Goal: Use online tool/utility: Utilize a website feature to perform a specific function

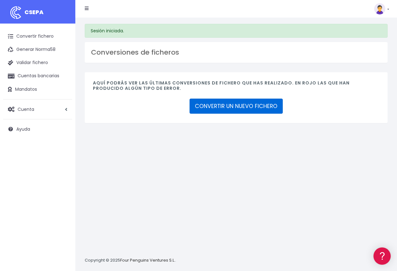
click at [243, 105] on link "CONVERTIR UN NUEVO FICHERO" at bounding box center [235, 105] width 93 height 15
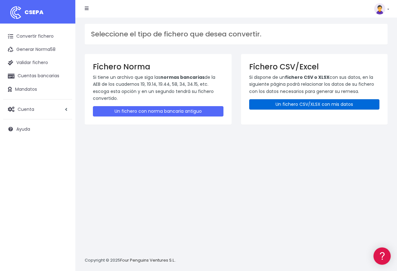
click at [297, 103] on link "Un fichero CSV/XLSX con mis datos" at bounding box center [314, 104] width 130 height 10
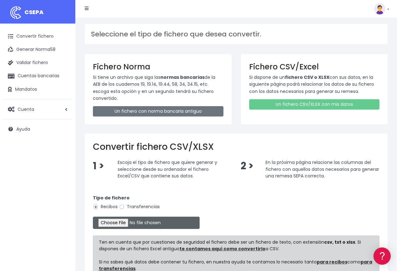
click at [121, 222] on input "file" at bounding box center [146, 222] width 107 height 12
type input "C:\fakepath\cobros de dreams prueba.csv"
click at [246, 217] on div at bounding box center [236, 222] width 286 height 12
click at [129, 222] on input "file" at bounding box center [146, 222] width 107 height 12
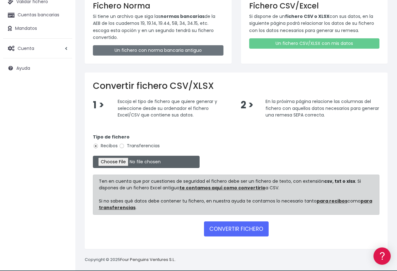
scroll to position [66, 0]
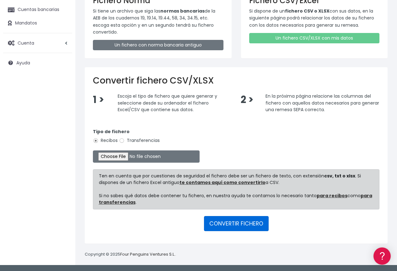
click at [228, 222] on button "CONVERTIR FICHERO" at bounding box center [236, 223] width 65 height 15
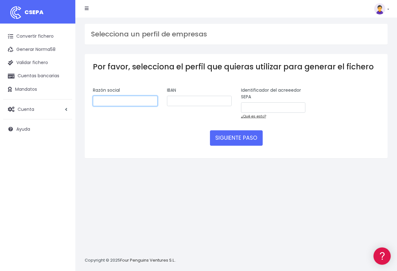
click at [132, 100] on input "text" at bounding box center [125, 101] width 65 height 11
type input "M"
type input "Dreams cpcei"
click at [184, 101] on input "text" at bounding box center [199, 101] width 65 height 11
paste input "ES1430080164273193274028"
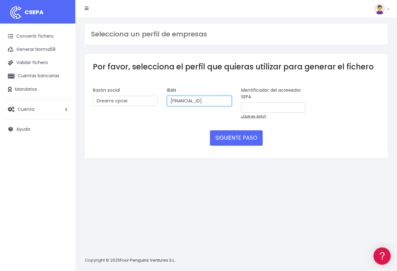
scroll to position [0, 2]
type input "ES1430080164273193274028"
click at [259, 109] on input "text" at bounding box center [273, 107] width 65 height 11
click at [254, 118] on link "¿Qué es esto?" at bounding box center [253, 116] width 25 height 5
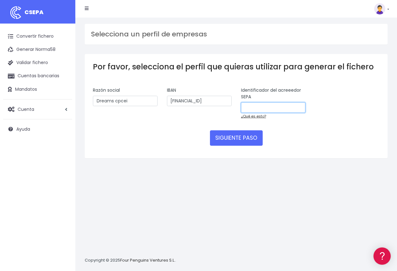
click at [251, 108] on input "text" at bounding box center [273, 107] width 65 height 11
drag, startPoint x: 248, startPoint y: 102, endPoint x: 209, endPoint y: 100, distance: 38.9
click at [209, 100] on div "Razón social Dreams cpcei IBAN ES1430080164273193274028 Identificador del acree…" at bounding box center [236, 105] width 296 height 37
paste input "ES7400116591115L"
click at [253, 107] on input "ES7400116591115L" at bounding box center [273, 107] width 65 height 11
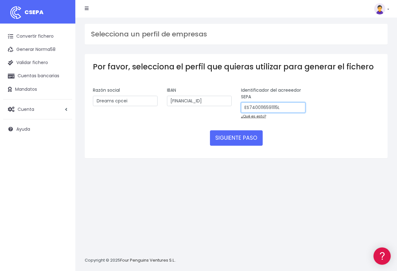
type input "ES7400116591115L"
drag, startPoint x: 128, startPoint y: 101, endPoint x: 115, endPoint y: 100, distance: 12.9
click at [115, 100] on input "Dreams cpcei" at bounding box center [125, 101] width 65 height 11
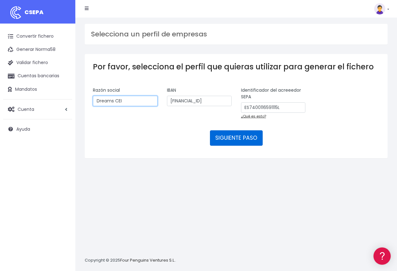
type input "Dreams CEI"
click at [244, 140] on button "SIGUIENTE PASO" at bounding box center [236, 137] width 53 height 15
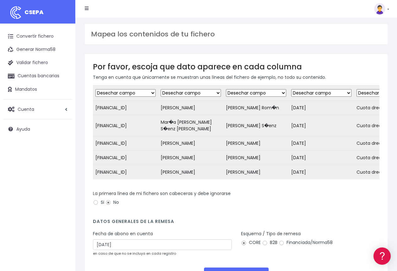
click at [220, 93] on select "Desechar campo Cliente: nombre Cliente: DNI Cliente: Email Cliente: Dirección C…" at bounding box center [191, 93] width 60 height 8
click at [154, 93] on select "Desechar campo Cliente: nombre Cliente: DNI Cliente: Email Cliente: Dirección C…" at bounding box center [125, 93] width 60 height 8
select select "iban"
click at [95, 89] on select "Desechar campo Cliente: nombre Cliente: DNI Cliente: Email Cliente: Dirección C…" at bounding box center [125, 93] width 60 height 8
click at [221, 94] on select "Desechar campo Cliente: nombre Cliente: DNI Cliente: Email Cliente: Dirección C…" at bounding box center [191, 93] width 60 height 8
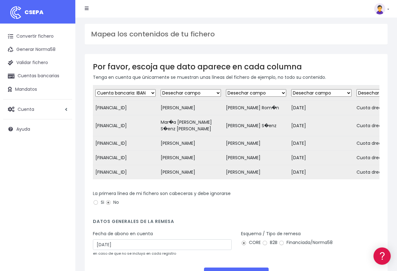
click at [163, 89] on select "Desechar campo Cliente: nombre Cliente: DNI Cliente: Email Cliente: Dirección C…" at bounding box center [191, 93] width 60 height 8
click at [251, 93] on select "Desechar campo Cliente: nombre Cliente: DNI Cliente: Email Cliente: Dirección C…" at bounding box center [256, 93] width 60 height 8
click at [206, 93] on select "Desechar campo Cliente: nombre Cliente: DNI Cliente: Email Cliente: Dirección C…" at bounding box center [191, 93] width 60 height 8
select select "debtor"
click at [163, 89] on select "Desechar campo Cliente: nombre Cliente: DNI Cliente: Email Cliente: Dirección C…" at bounding box center [191, 93] width 60 height 8
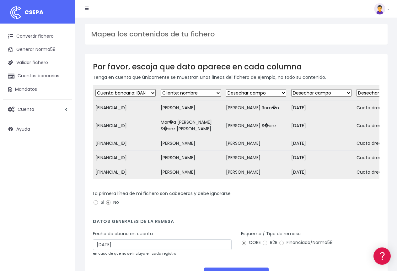
click at [256, 92] on select "Desechar campo Cliente: nombre Cliente: DNI Cliente: Email Cliente: Dirección C…" at bounding box center [256, 93] width 60 height 8
select select "customer_reference"
click at [228, 89] on select "Desechar campo Cliente: nombre Cliente: DNI Cliente: Email Cliente: Dirección C…" at bounding box center [256, 93] width 60 height 8
click at [323, 92] on select "Desechar campo Cliente: nombre Cliente: DNI Cliente: Email Cliente: Dirección C…" at bounding box center [321, 93] width 60 height 8
select select "mandate_signed_at"
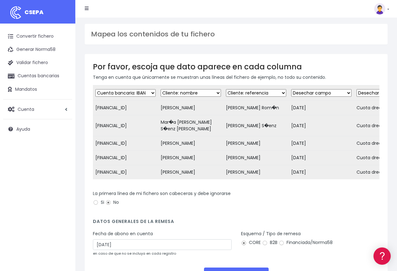
click at [293, 89] on select "Desechar campo Cliente: nombre Cliente: DNI Cliente: Email Cliente: Dirección C…" at bounding box center [321, 93] width 60 height 8
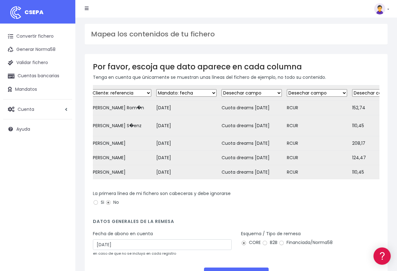
scroll to position [0, 145]
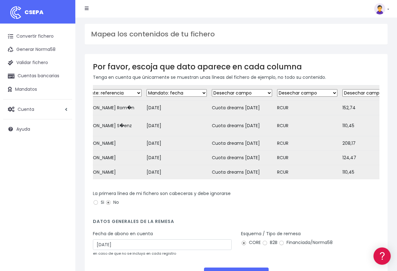
click at [259, 96] on select "Desechar campo Cliente: nombre Cliente: DNI Cliente: Email Cliente: Dirección C…" at bounding box center [242, 93] width 60 height 8
click at [258, 93] on select "Desechar campo Cliente: nombre Cliente: DNI Cliente: Email Cliente: Dirección C…" at bounding box center [242, 93] width 60 height 8
select select "description"
click at [214, 89] on select "Desechar campo Cliente: nombre Cliente: DNI Cliente: Email Cliente: Dirección C…" at bounding box center [242, 93] width 60 height 8
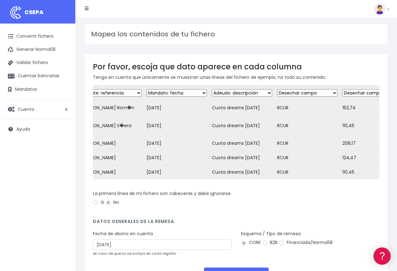
click at [302, 92] on select "Desechar campo Cliente: nombre Cliente: DNI Cliente: Email Cliente: Dirección C…" at bounding box center [307, 93] width 60 height 8
select select "reference"
click at [279, 89] on select "Desechar campo Cliente: nombre Cliente: DNI Cliente: Email Cliente: Dirección C…" at bounding box center [307, 93] width 60 height 8
click at [355, 94] on select "Desechar campo Cliente: nombre Cliente: DNI Cliente: Email Cliente: Dirección C…" at bounding box center [372, 93] width 60 height 8
select select "amount"
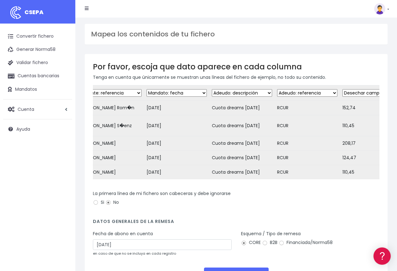
click at [345, 89] on select "Desechar campo Cliente: nombre Cliente: DNI Cliente: Email Cliente: Dirección C…" at bounding box center [372, 93] width 60 height 8
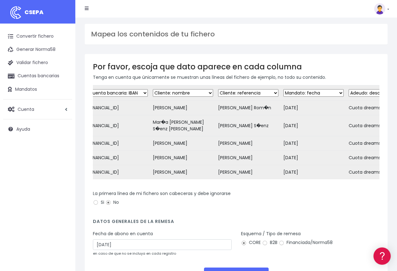
scroll to position [0, 0]
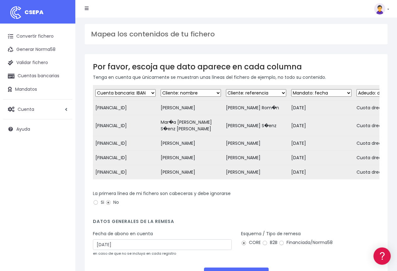
click at [246, 92] on select "Desechar campo Cliente: nombre Cliente: DNI Cliente: Email Cliente: Dirección C…" at bounding box center [256, 93] width 60 height 8
select select "mandate_reference"
click at [228, 89] on select "Desechar campo Cliente: nombre Cliente: DNI Cliente: Email Cliente: Dirección C…" at bounding box center [256, 93] width 60 height 8
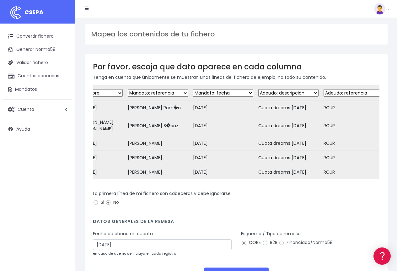
scroll to position [0, 103]
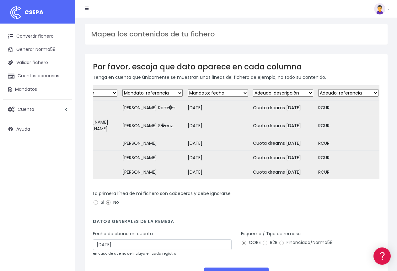
click at [301, 93] on select "Desechar campo Cliente: nombre Cliente: DNI Cliente: Email Cliente: Dirección C…" at bounding box center [283, 93] width 60 height 8
select select "reference"
click at [255, 89] on select "Desechar campo Cliente: nombre Cliente: DNI Cliente: Email Cliente: Dirección C…" at bounding box center [283, 93] width 60 height 8
click at [340, 92] on select "Desechar campo Cliente: nombre Cliente: DNI Cliente: Email Cliente: Dirección C…" at bounding box center [348, 93] width 60 height 8
select select "description"
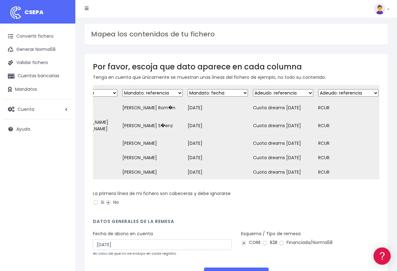
click at [320, 89] on select "Desechar campo Cliente: nombre Cliente: DNI Cliente: Email Cliente: Dirección C…" at bounding box center [348, 93] width 60 height 8
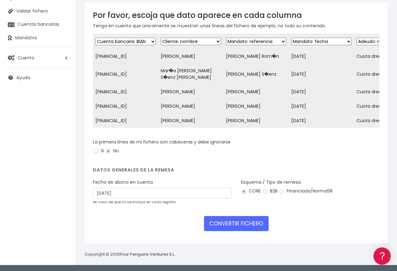
scroll to position [63, 0]
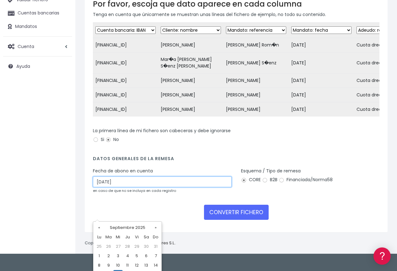
drag, startPoint x: 99, startPoint y: 212, endPoint x: 83, endPoint y: 212, distance: 15.7
click at [83, 212] on div "Por favor, escoja que dato aparece en cada columna Tenga en cuenta que únicamen…" at bounding box center [236, 111] width 312 height 241
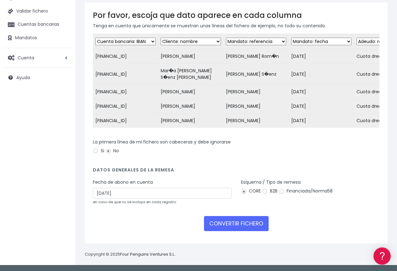
click at [208, 182] on form "Desechar campo Cliente: nombre Cliente: DNI Cliente: Email Cliente: Dirección C…" at bounding box center [236, 135] width 286 height 202
click at [239, 231] on button "CONVERTIR FICHERO" at bounding box center [236, 223] width 65 height 15
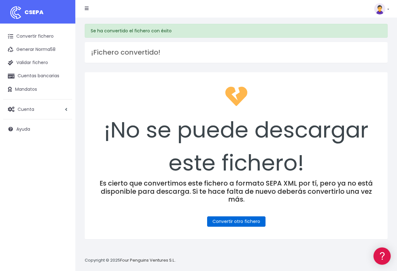
click at [239, 216] on link "Convertir otro fichero" at bounding box center [236, 221] width 58 height 10
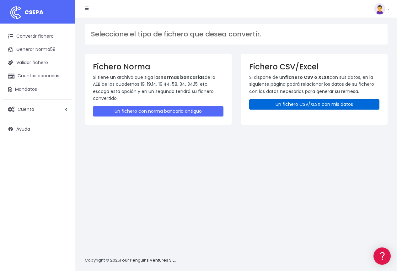
click at [298, 103] on link "Un fichero CSV/XLSX con mis datos" at bounding box center [314, 104] width 130 height 10
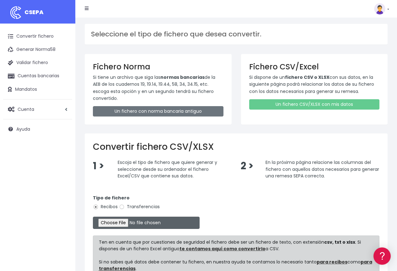
click at [126, 221] on input "file" at bounding box center [146, 222] width 107 height 12
